Goal: Task Accomplishment & Management: Complete application form

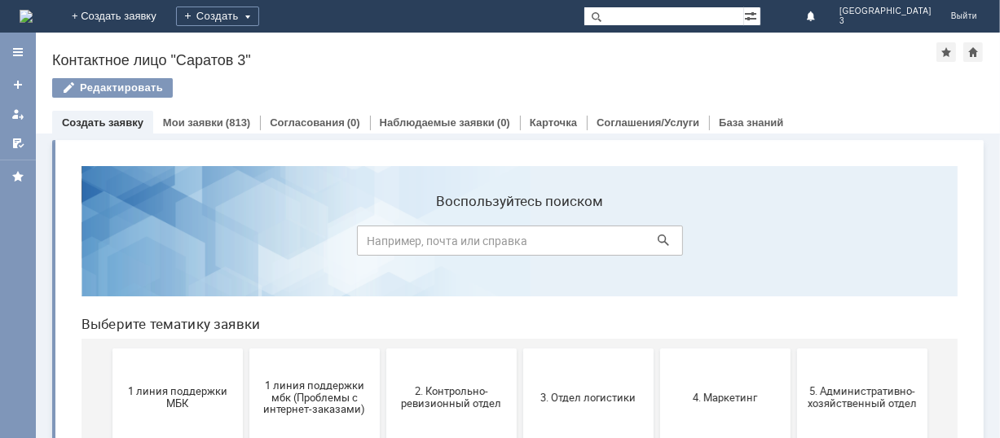
scroll to position [217, 0]
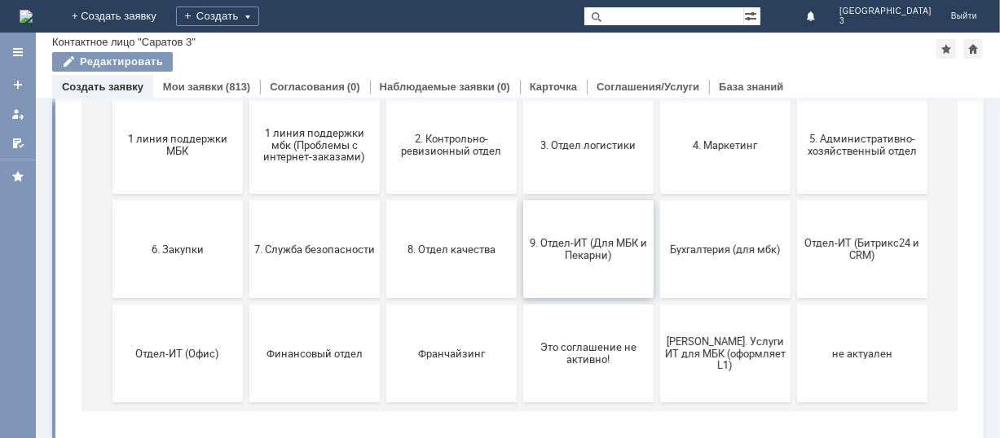
click at [585, 257] on span "9. Отдел-ИТ (Для МБК и Пекарни)" at bounding box center [587, 250] width 121 height 24
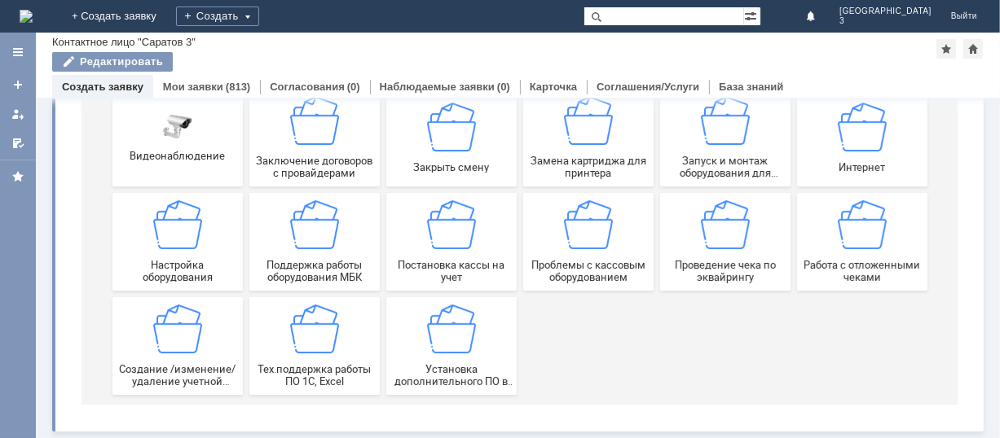
scroll to position [227, 0]
click at [848, 248] on img at bounding box center [861, 225] width 49 height 49
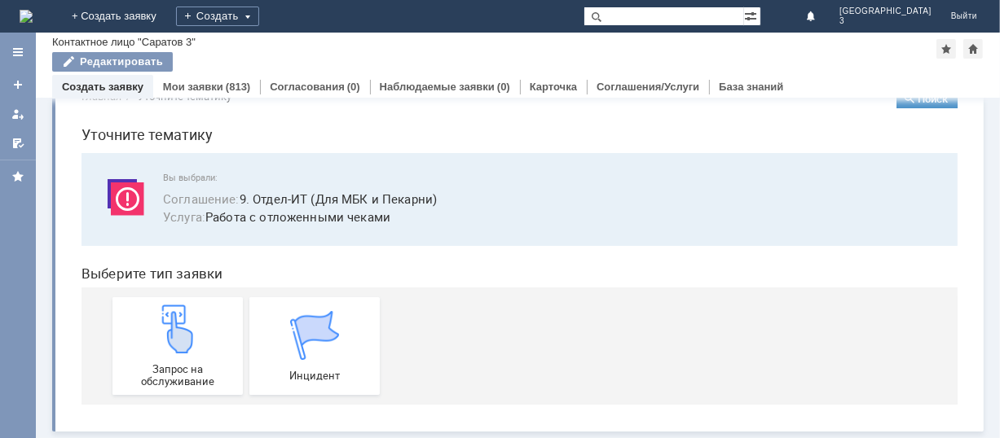
scroll to position [41, 0]
click at [152, 346] on img at bounding box center [176, 329] width 49 height 49
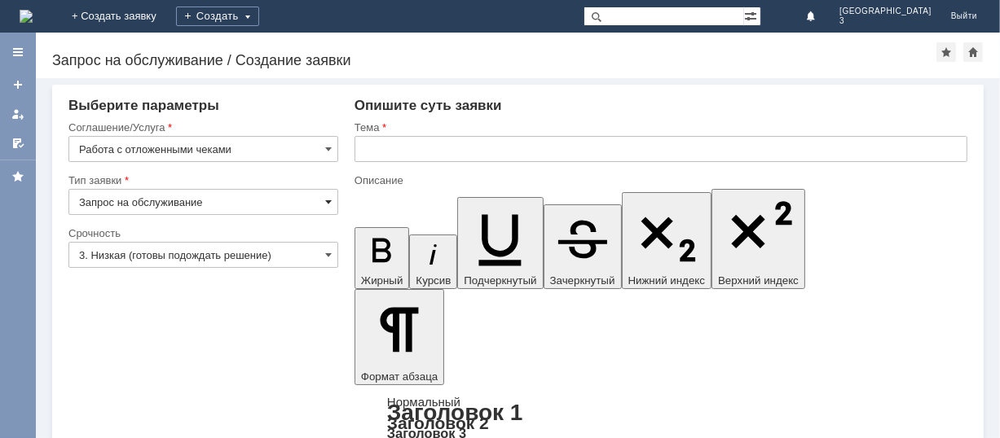
click at [325, 200] on span at bounding box center [328, 202] width 7 height 13
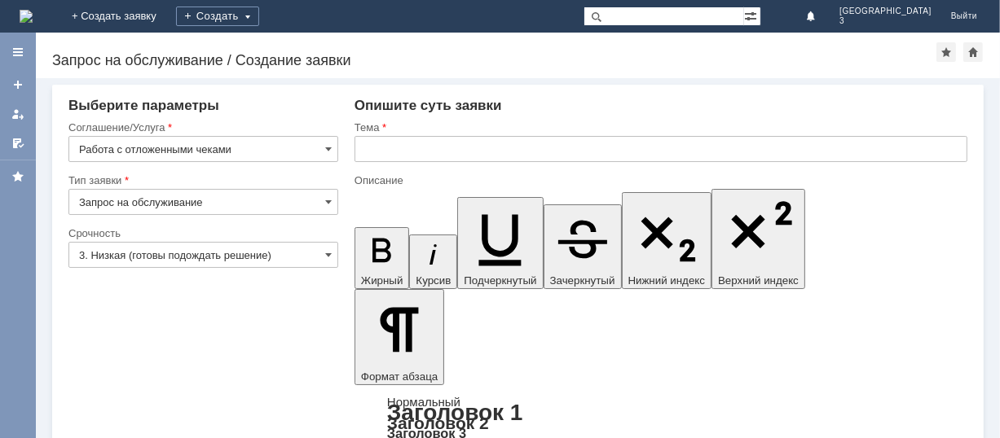
type input "Запрос на обслуживание"
click at [325, 250] on span at bounding box center [328, 255] width 7 height 13
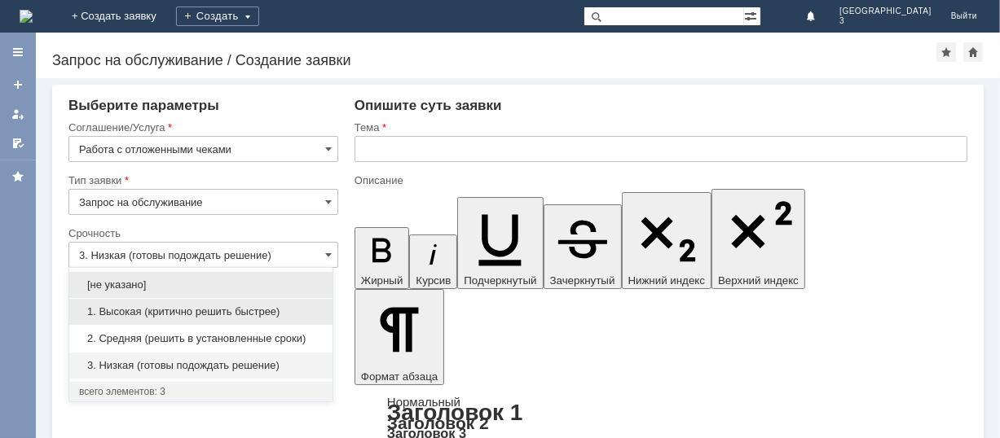
click at [279, 310] on span "1. Высокая (критично решить быстрее)" at bounding box center [201, 312] width 244 height 13
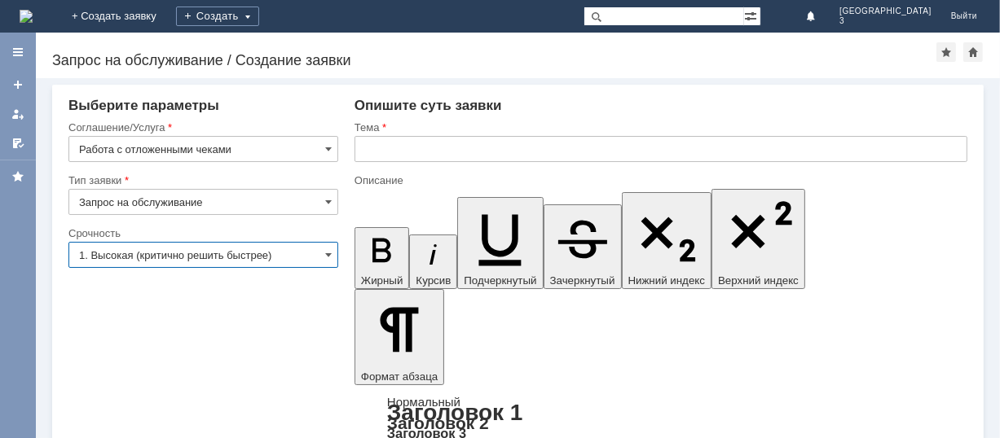
type input "1. Высокая (критично решить быстрее)"
click at [376, 139] on input "text" at bounding box center [660, 149] width 613 height 26
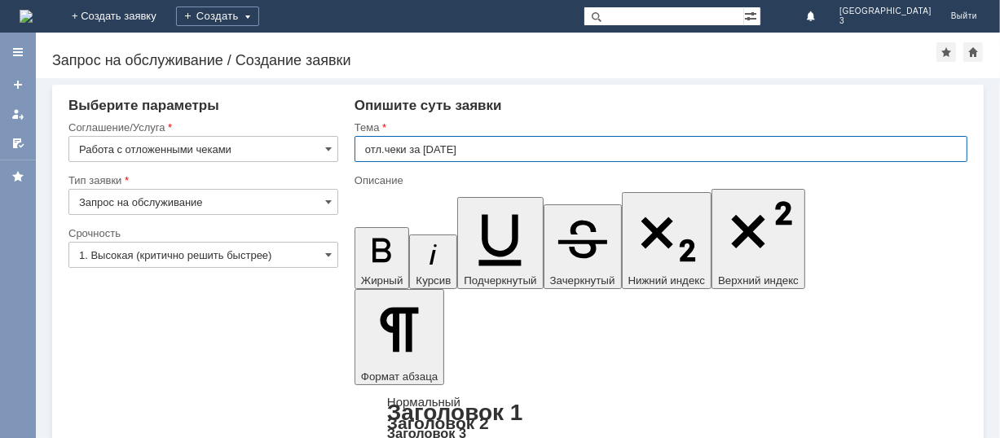
type input "отл.чеки за 01.10.2025"
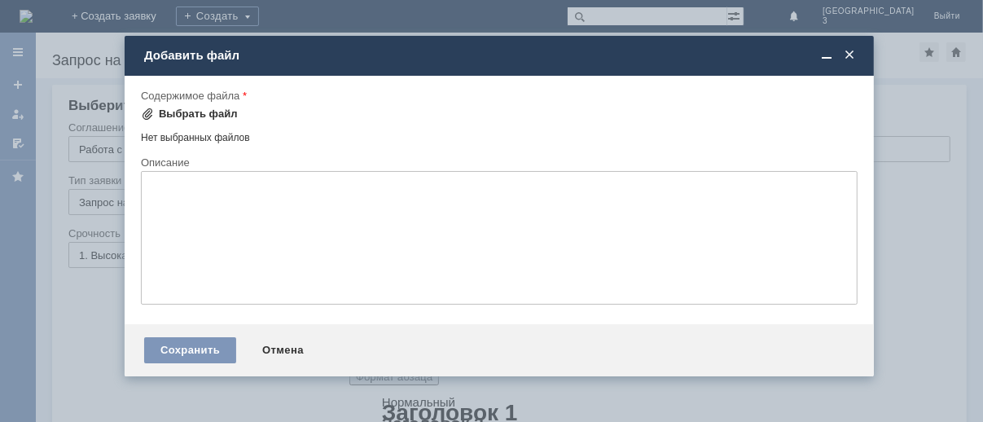
click at [223, 104] on div "Выбрать файл" at bounding box center [189, 114] width 97 height 20
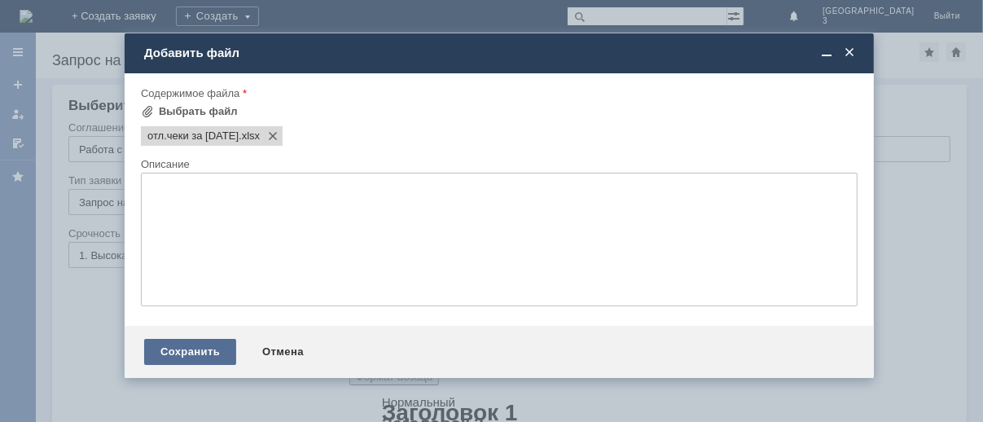
click at [184, 356] on div "Сохранить" at bounding box center [190, 352] width 92 height 26
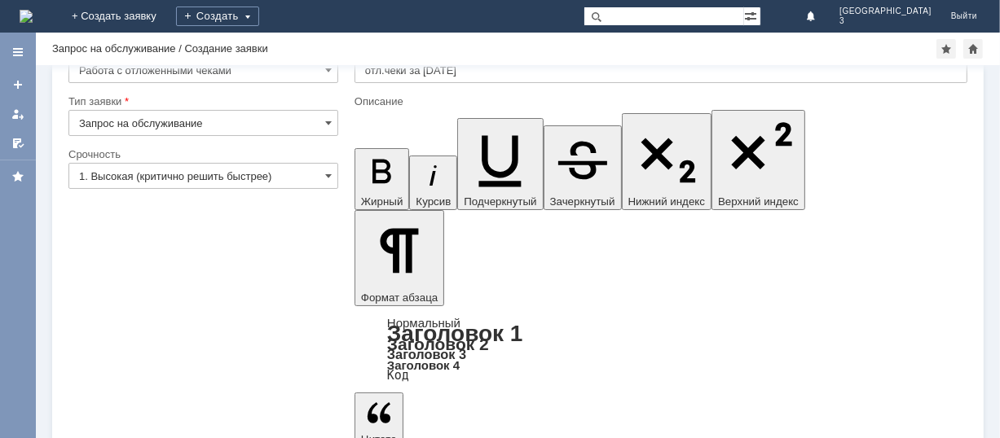
scroll to position [65, 0]
